Goal: Information Seeking & Learning: Learn about a topic

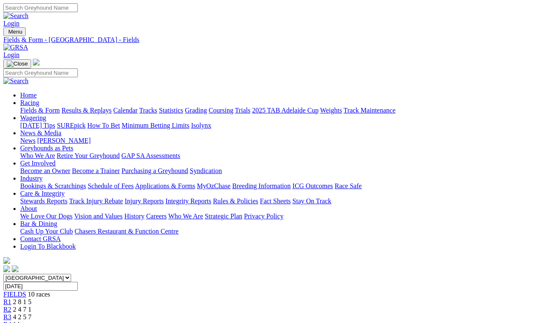
click at [39, 99] on link "Racing" at bounding box center [29, 102] width 19 height 7
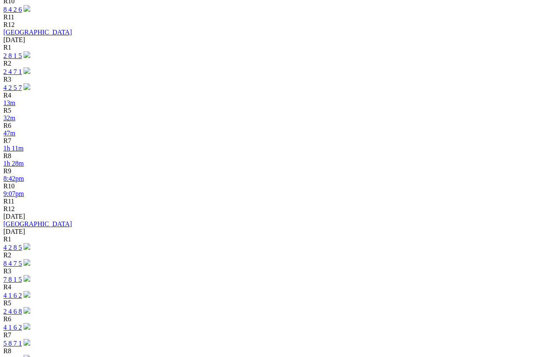
scroll to position [573, 0]
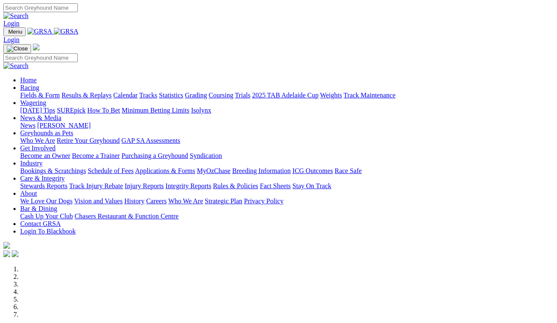
click at [39, 84] on link "Racing" at bounding box center [29, 87] width 19 height 7
click at [107, 92] on link "Results & Replays" at bounding box center [86, 95] width 50 height 7
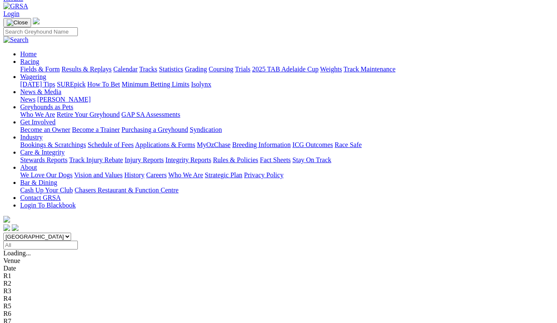
scroll to position [63, 0]
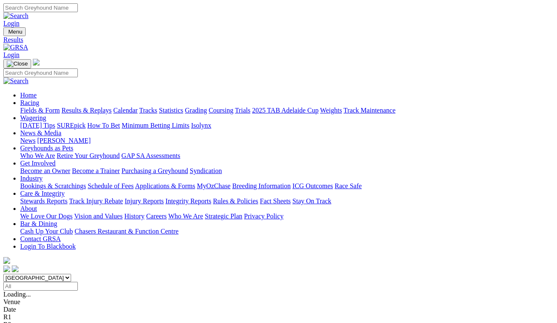
scroll to position [63, 0]
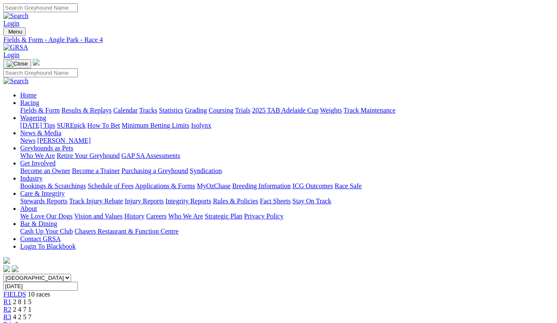
click at [11, 321] on link "R4" at bounding box center [7, 324] width 8 height 7
click at [11, 314] on link "R3" at bounding box center [7, 317] width 8 height 7
click at [11, 321] on span "R4" at bounding box center [7, 324] width 8 height 7
click at [24, 321] on span "-3m" at bounding box center [18, 324] width 11 height 7
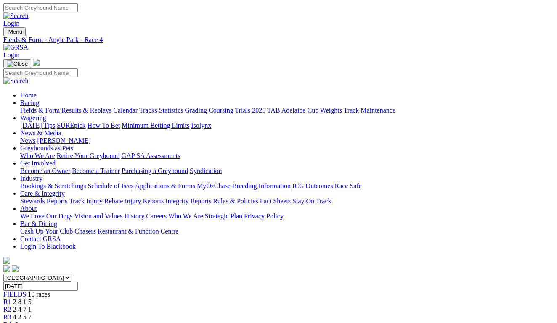
click at [11, 321] on span "R4" at bounding box center [7, 324] width 8 height 7
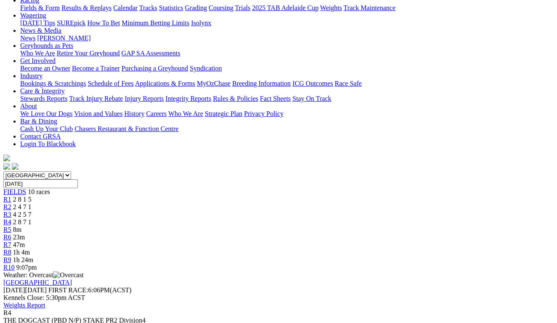
scroll to position [137, 0]
